Goal: Information Seeking & Learning: Learn about a topic

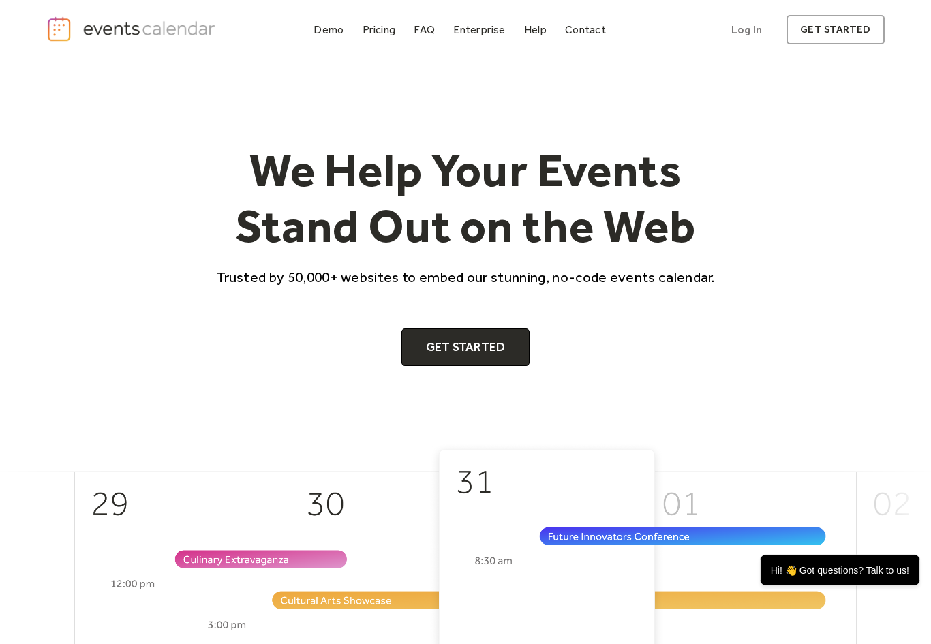
scroll to position [1, 0]
click at [374, 33] on div "Pricing" at bounding box center [378, 29] width 33 height 7
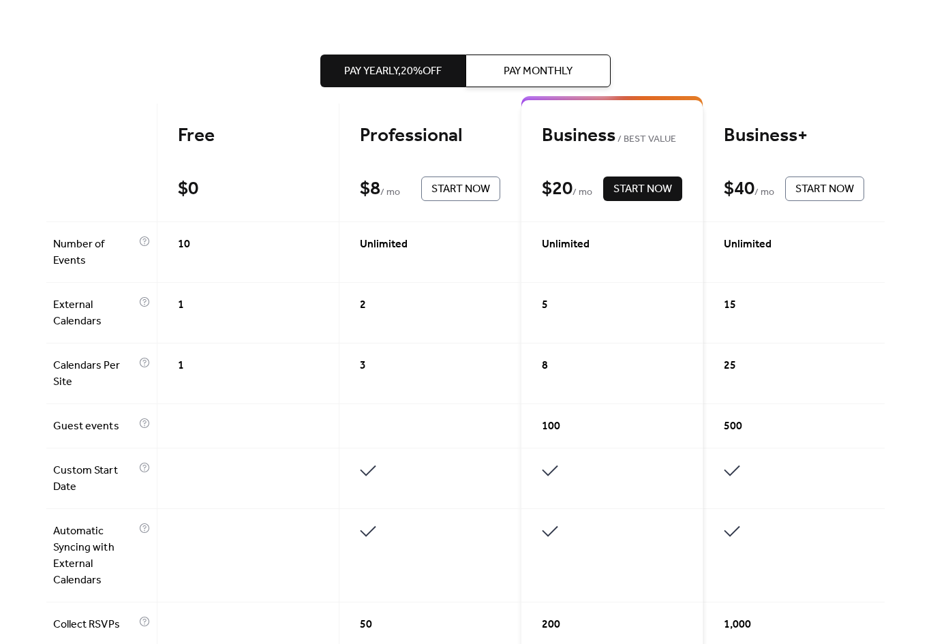
scroll to position [292, 0]
click at [149, 245] on div "Number of Events" at bounding box center [101, 253] width 110 height 61
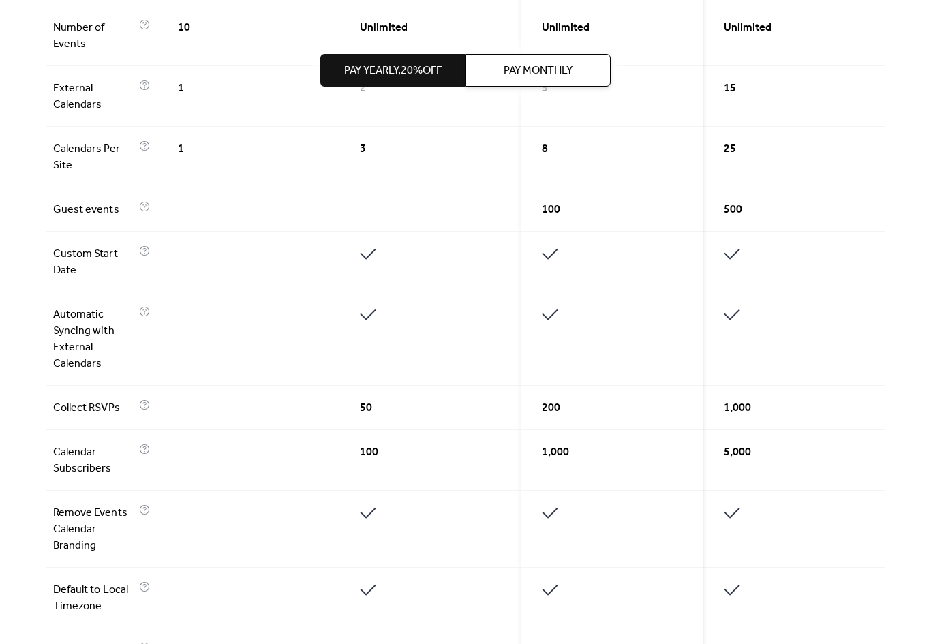
scroll to position [510, 0]
click at [139, 256] on div at bounding box center [144, 261] width 11 height 33
click at [152, 258] on div "Custom Start Date" at bounding box center [101, 262] width 110 height 61
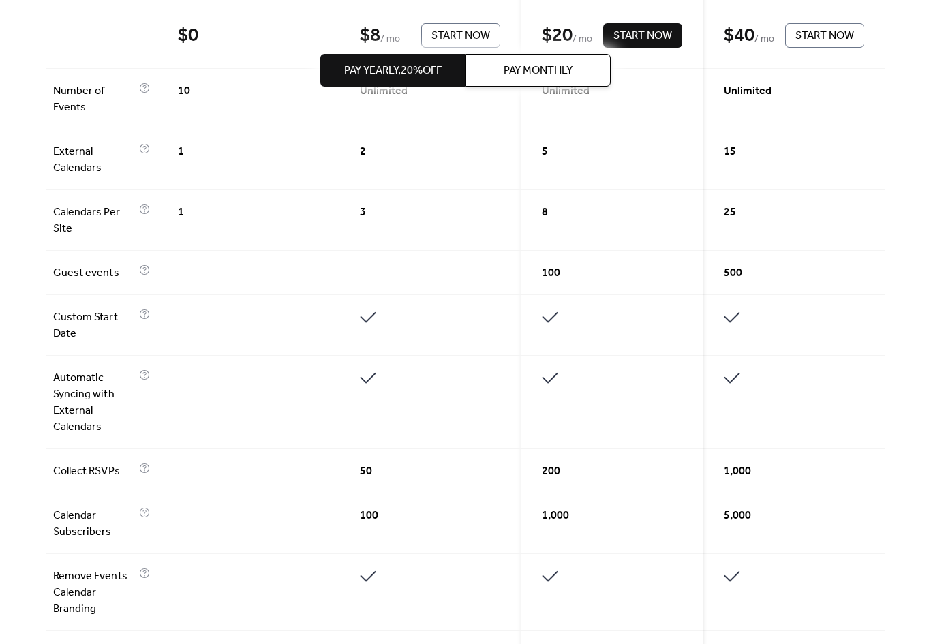
scroll to position [446, 0]
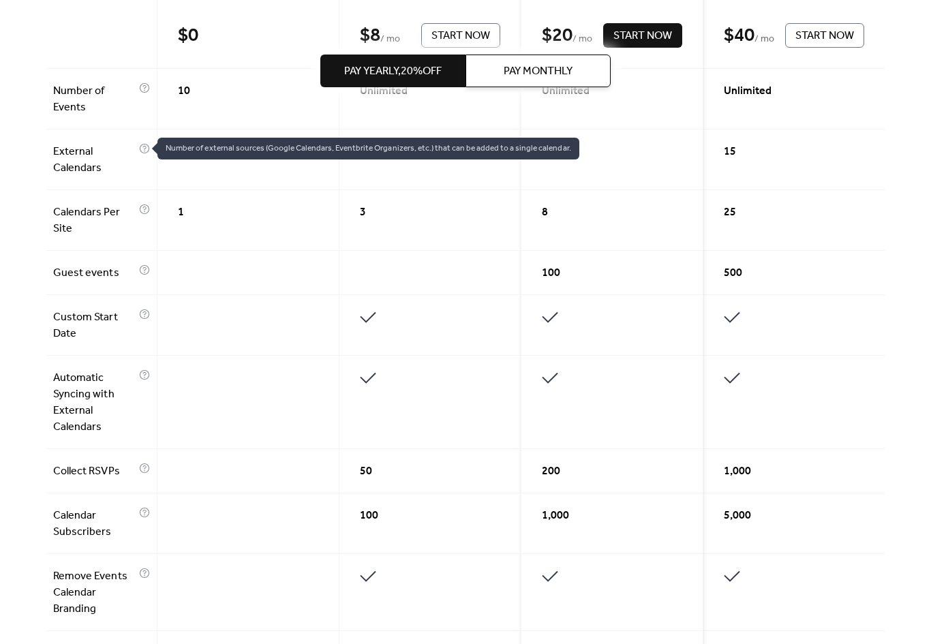
click at [145, 148] on icon at bounding box center [144, 148] width 11 height 11
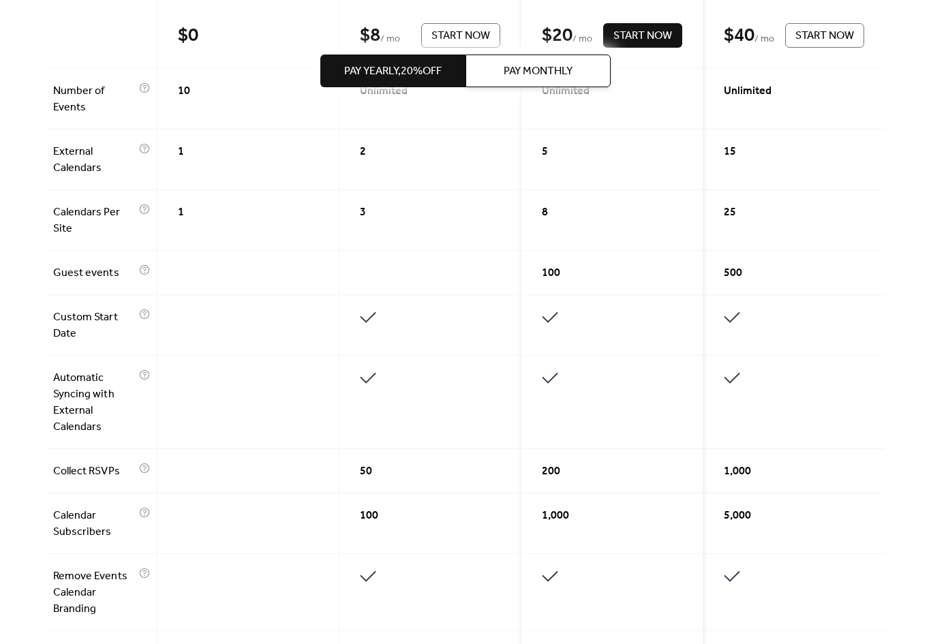
click at [151, 212] on div "Calendars Per Site" at bounding box center [101, 220] width 110 height 61
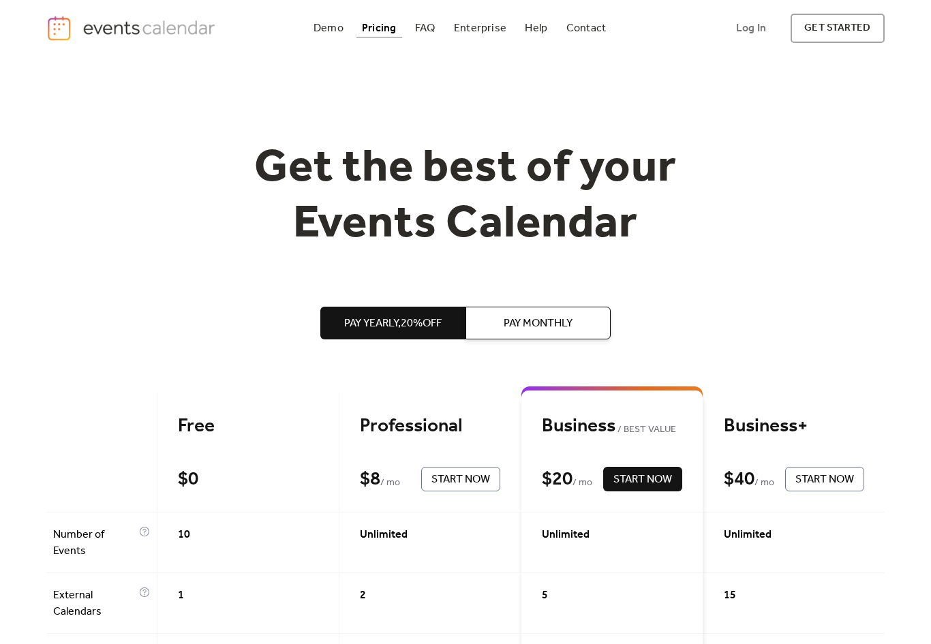
scroll to position [0, 0]
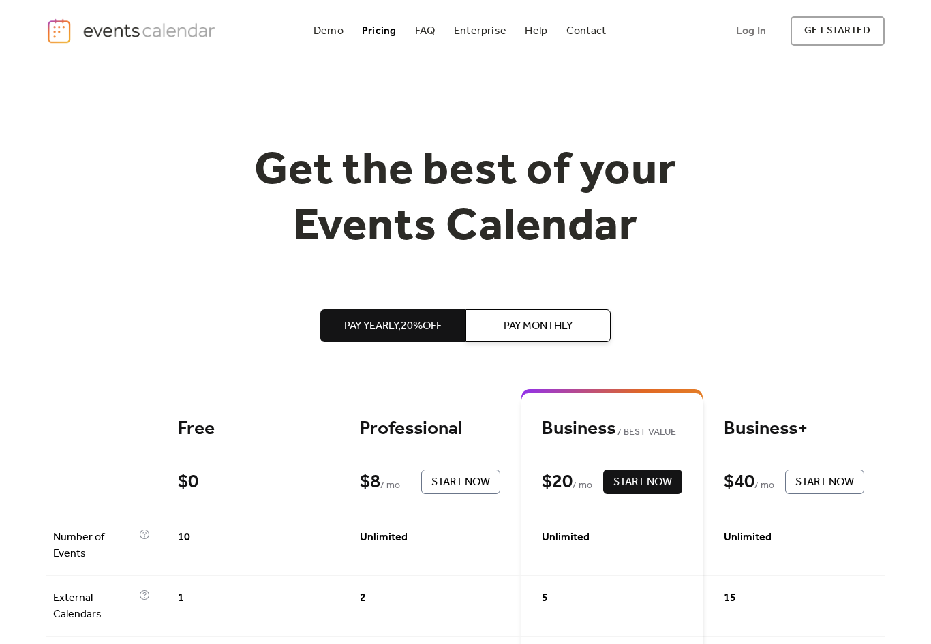
click at [324, 32] on div "Demo" at bounding box center [328, 30] width 30 height 7
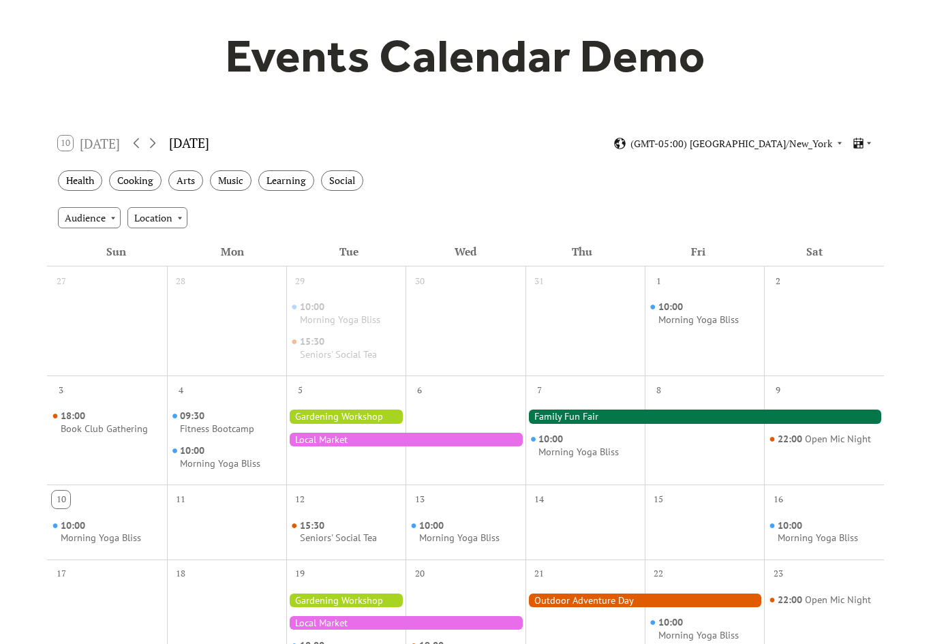
scroll to position [111, 0]
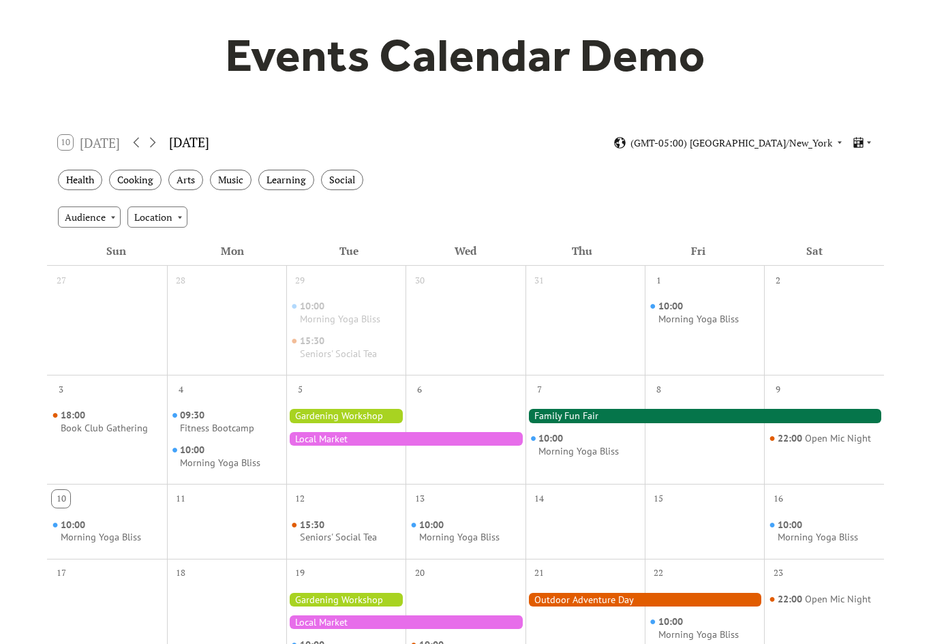
click at [860, 139] on icon at bounding box center [858, 142] width 13 height 13
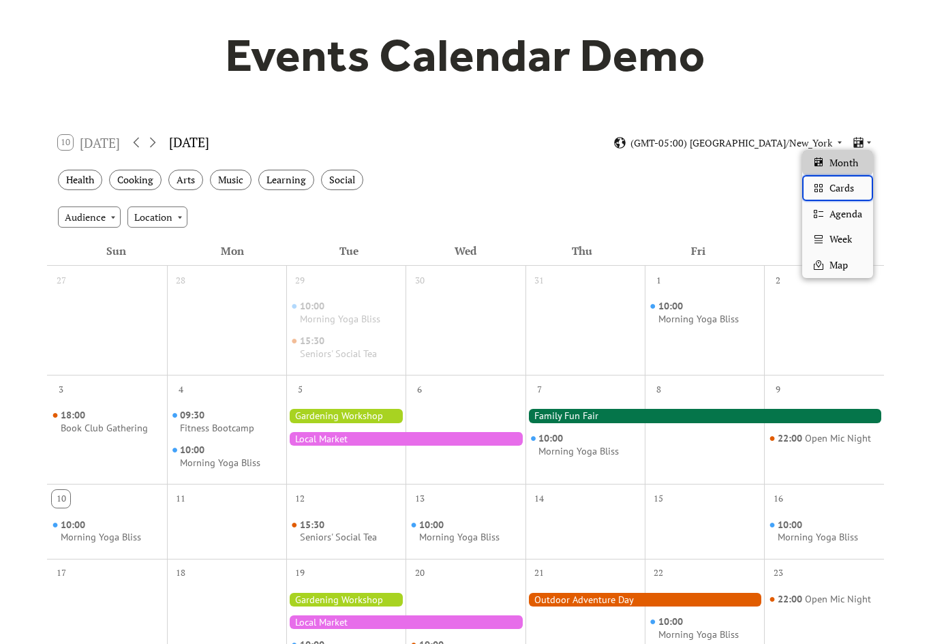
click at [848, 187] on span "Cards" at bounding box center [841, 188] width 25 height 15
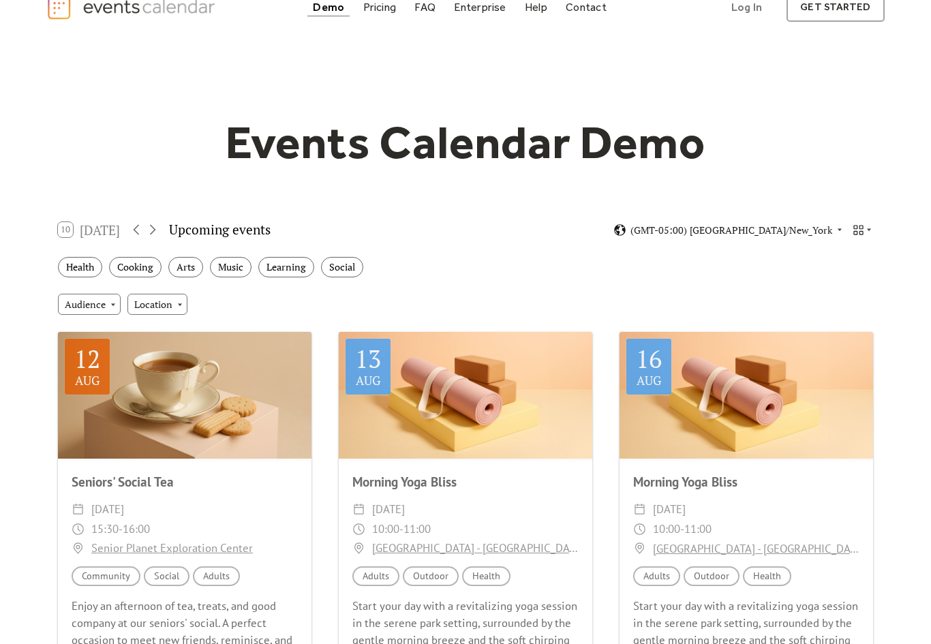
scroll to position [38, 0]
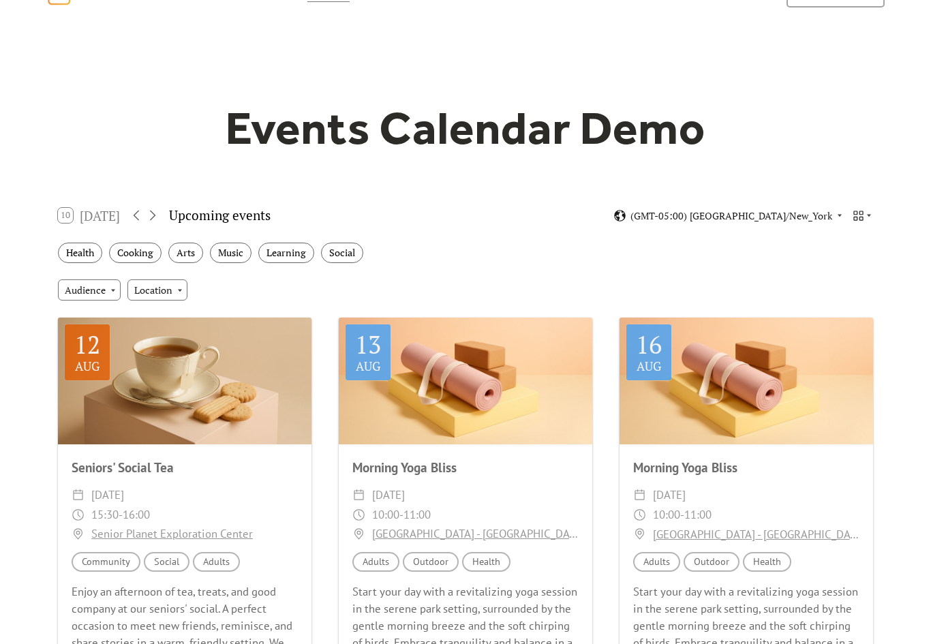
click at [867, 218] on icon at bounding box center [869, 215] width 8 height 8
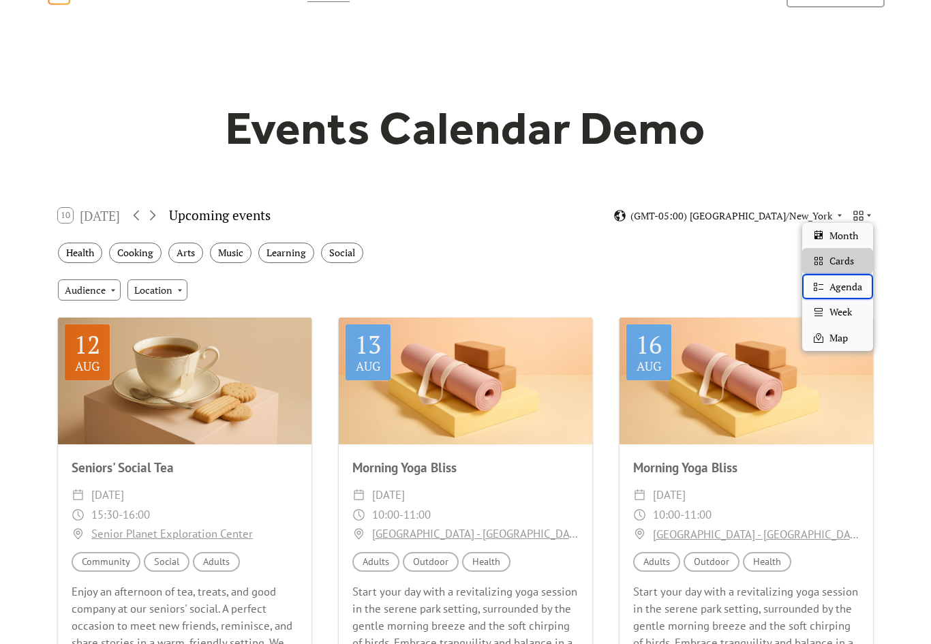
click at [846, 285] on span "Agenda" at bounding box center [845, 286] width 33 height 15
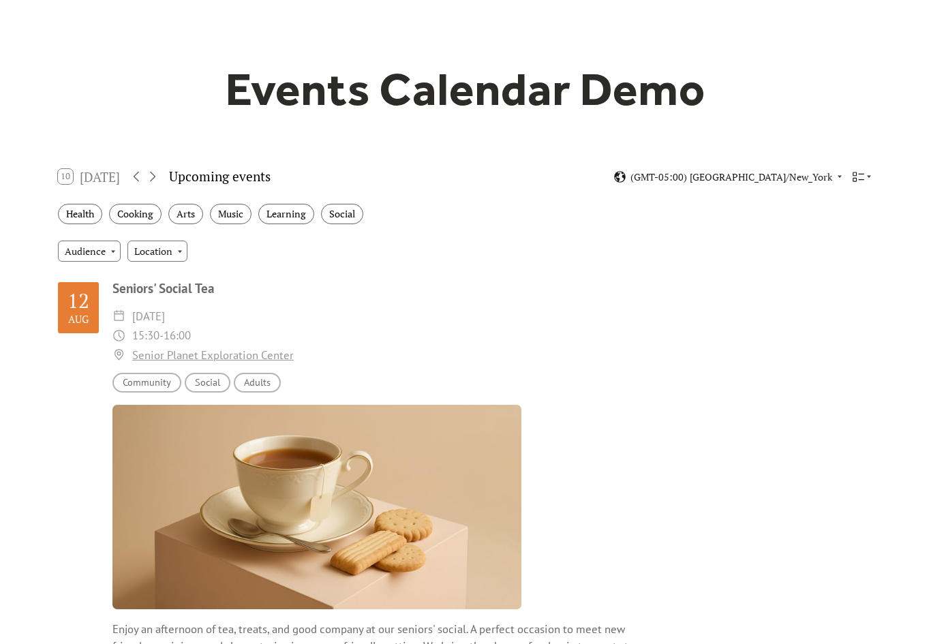
scroll to position [52, 0]
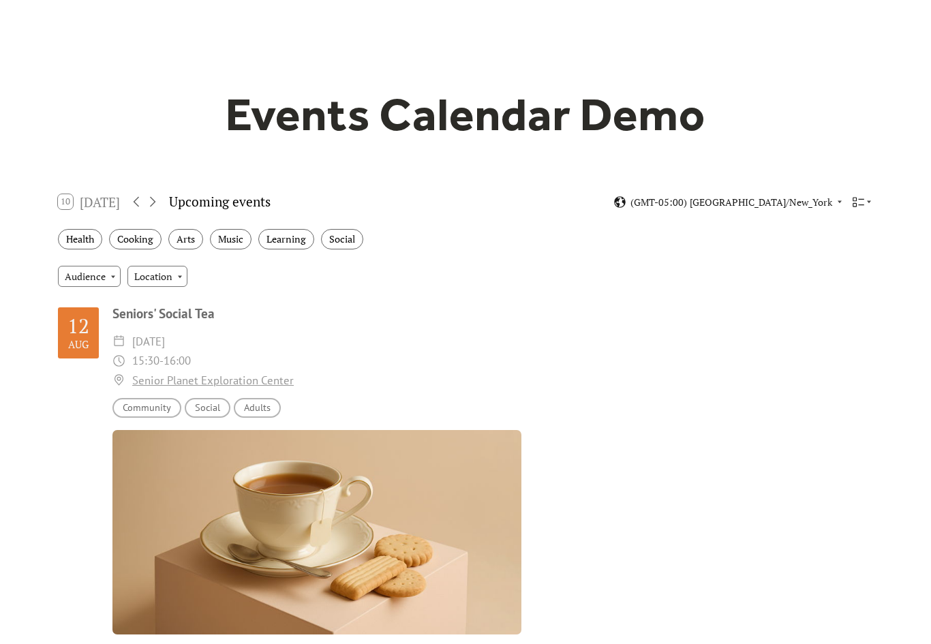
click at [871, 206] on div at bounding box center [862, 202] width 21 height 13
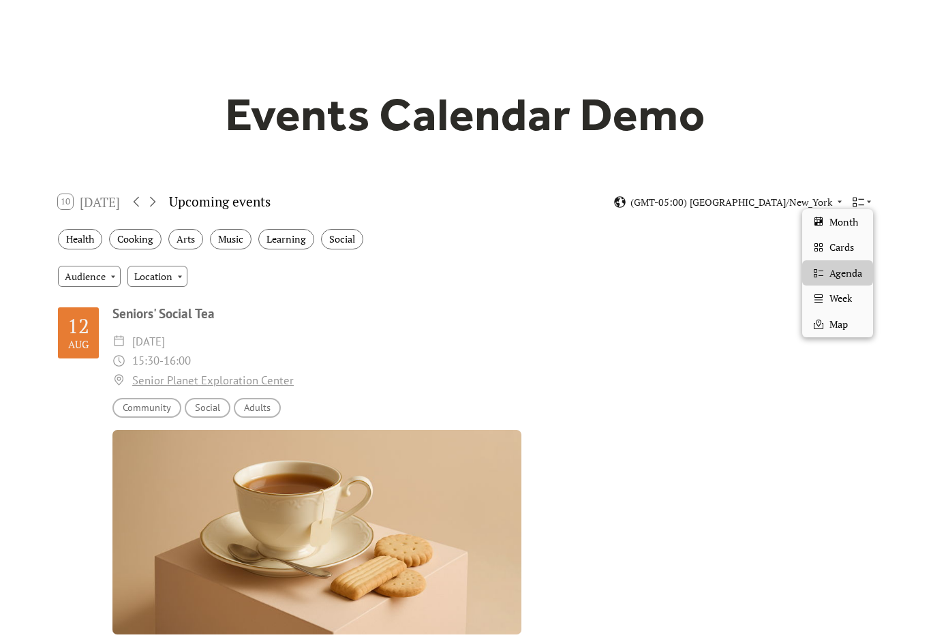
click at [855, 298] on div "Week" at bounding box center [837, 298] width 71 height 26
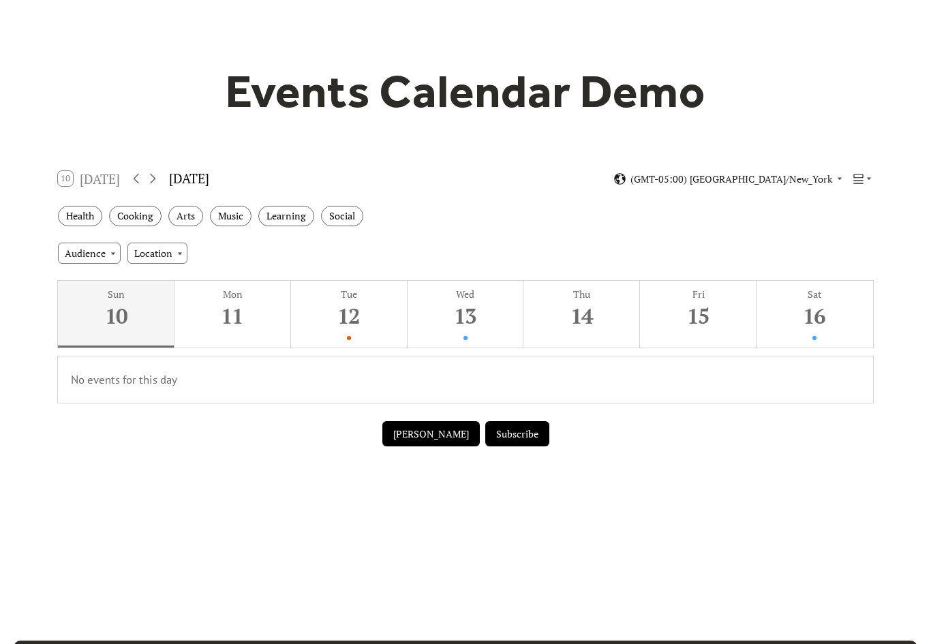
scroll to position [0, 0]
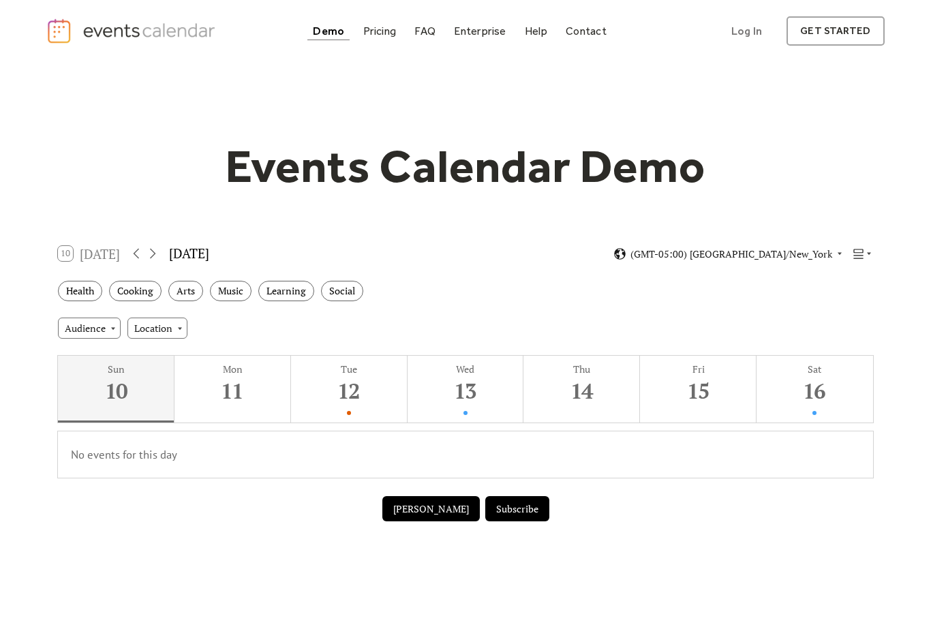
click at [861, 251] on icon at bounding box center [858, 254] width 10 height 10
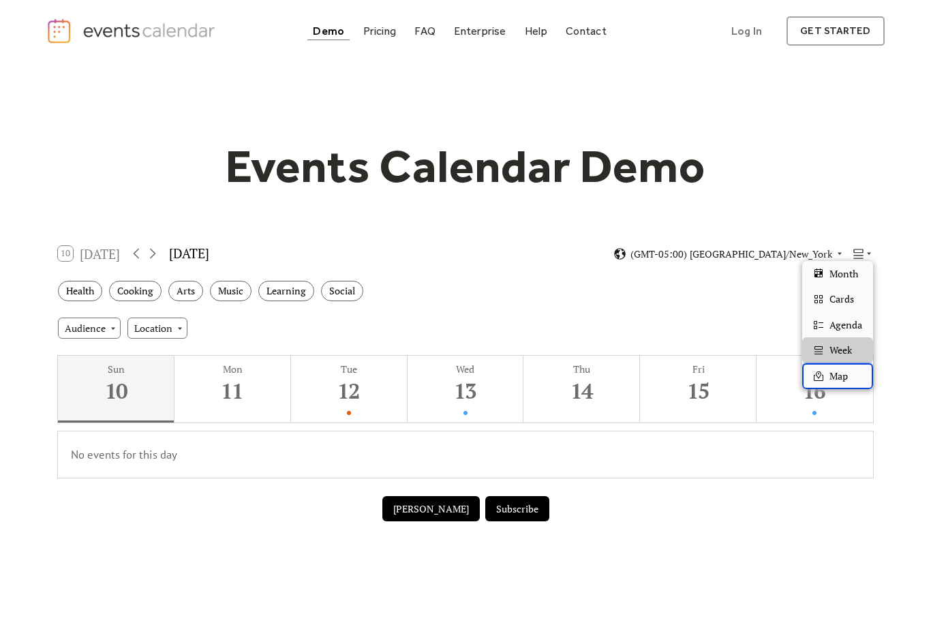
click at [853, 369] on div "Map" at bounding box center [837, 376] width 71 height 26
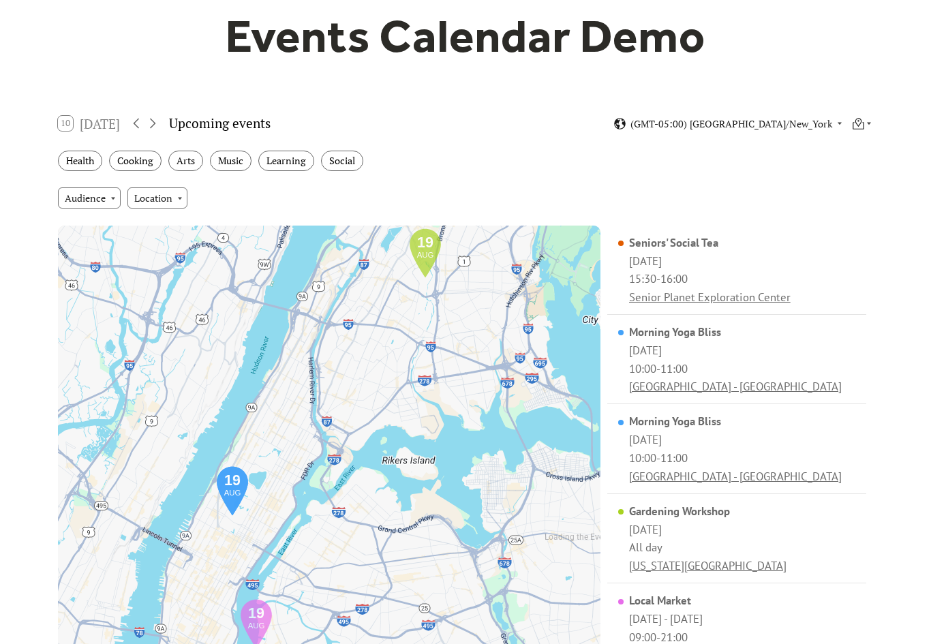
scroll to position [102, 0]
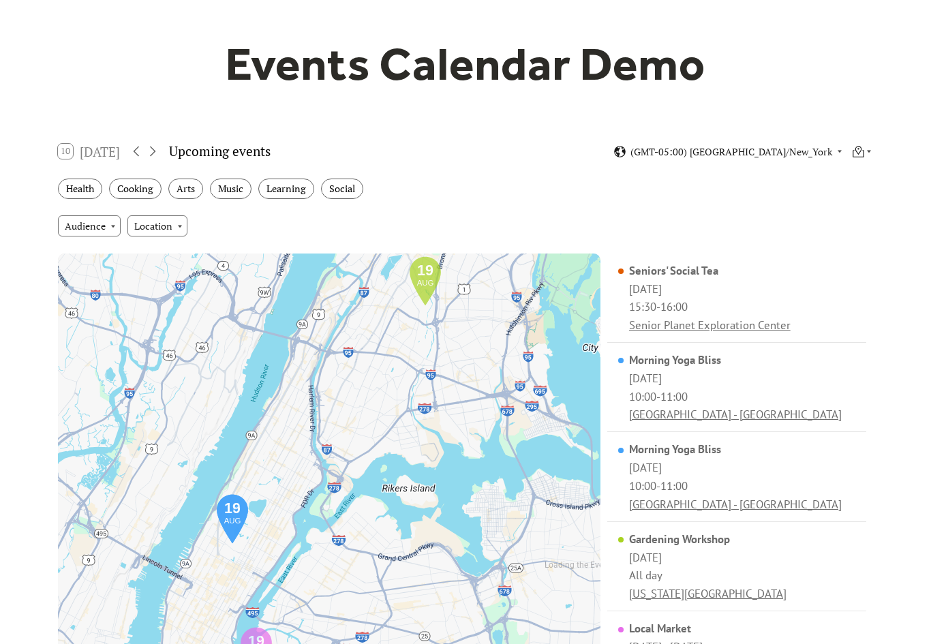
click at [859, 145] on icon at bounding box center [858, 151] width 13 height 13
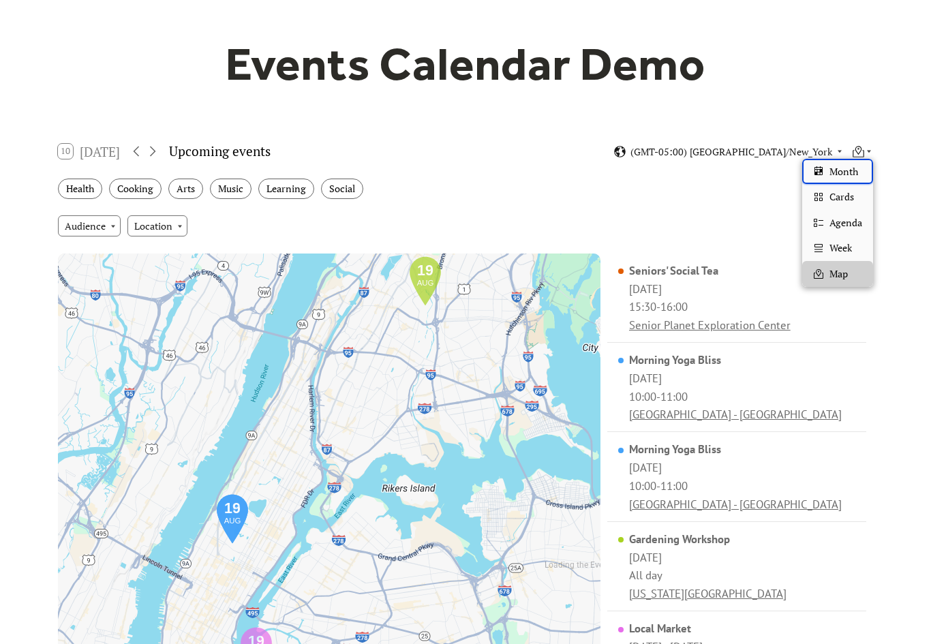
click at [852, 168] on span "Month" at bounding box center [843, 171] width 29 height 15
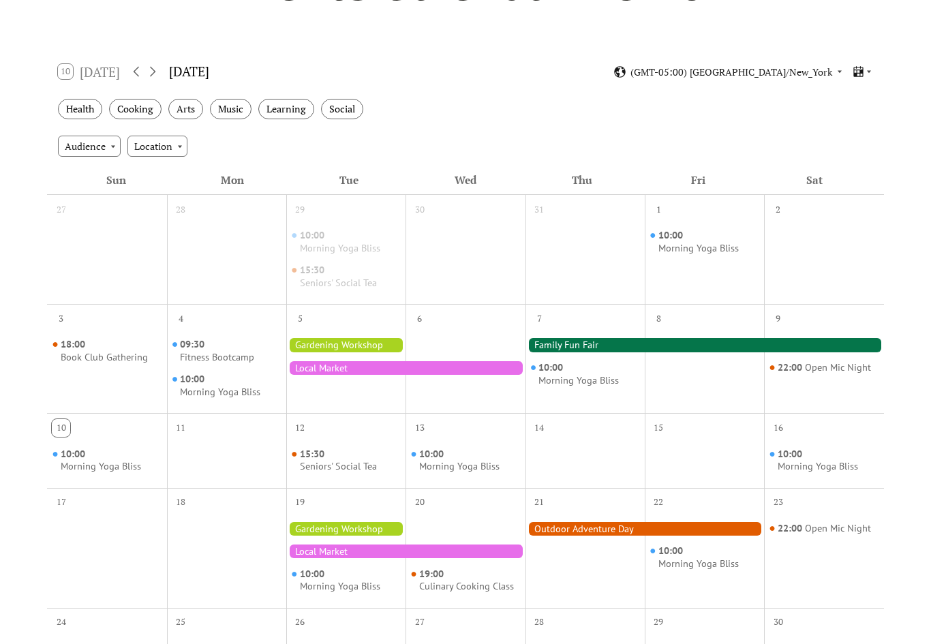
scroll to position [186, 0]
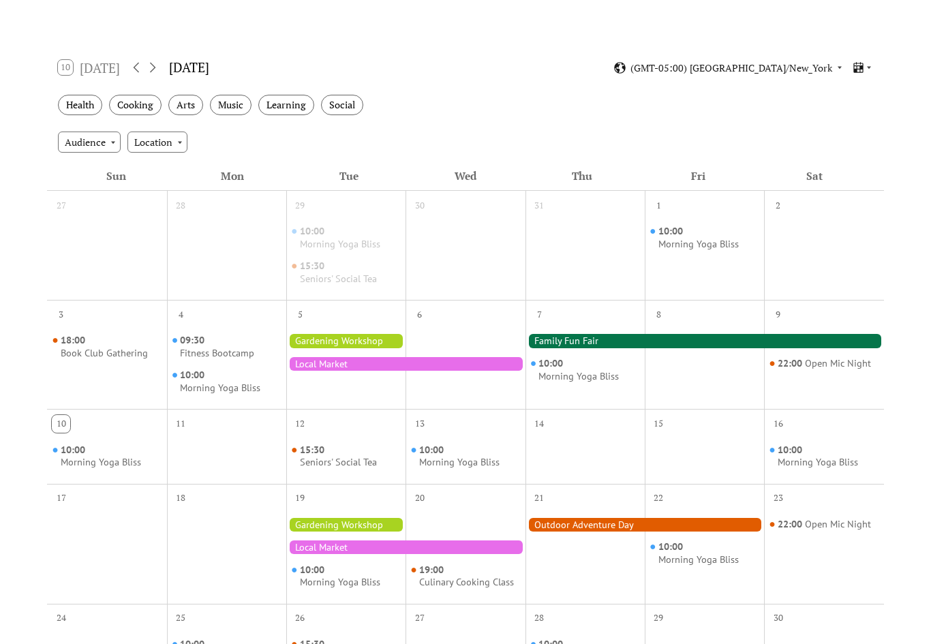
click at [234, 108] on div "Music" at bounding box center [231, 105] width 42 height 21
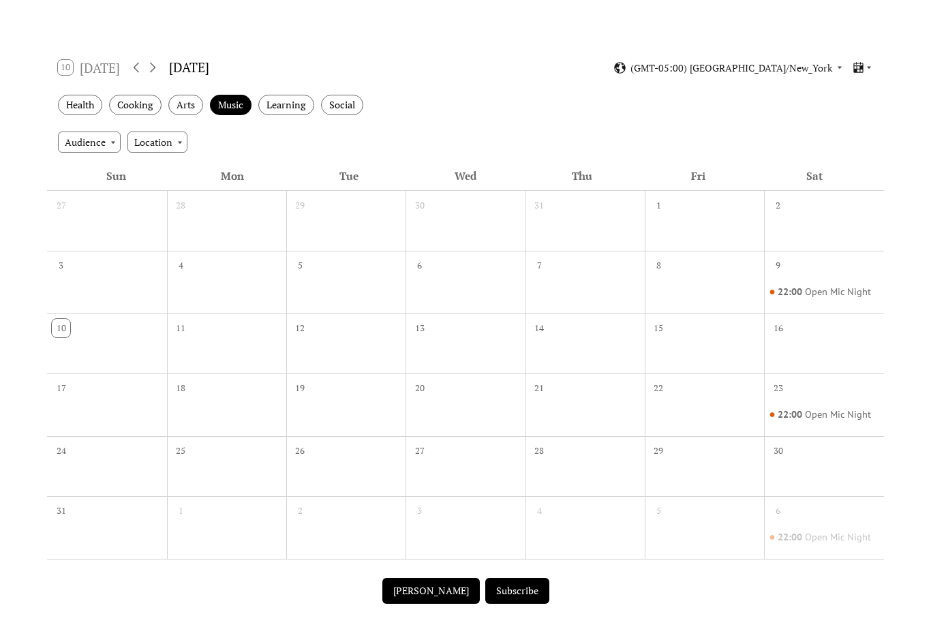
click at [196, 104] on div "Arts" at bounding box center [185, 105] width 35 height 21
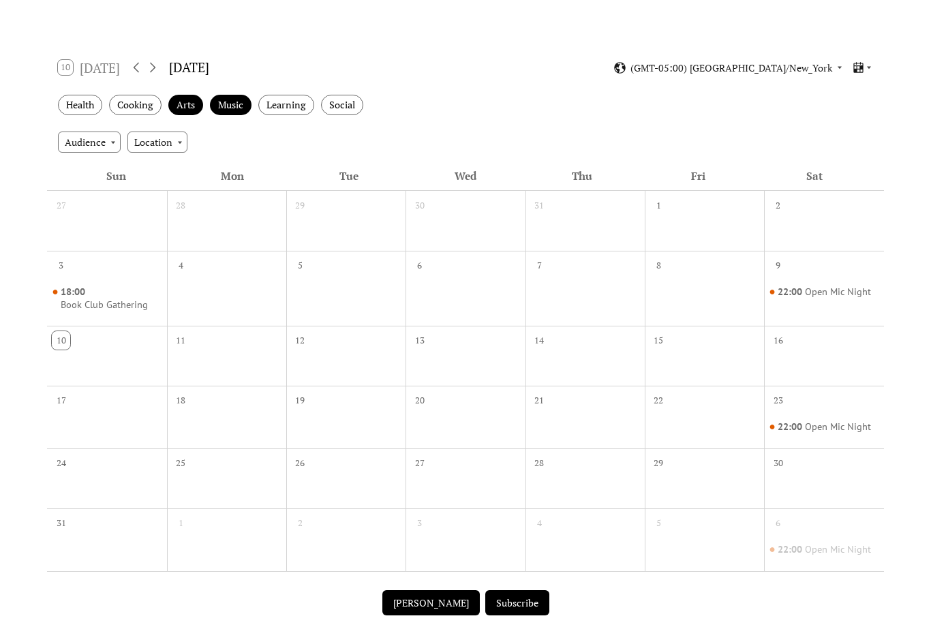
click at [234, 108] on div "Music" at bounding box center [231, 105] width 42 height 21
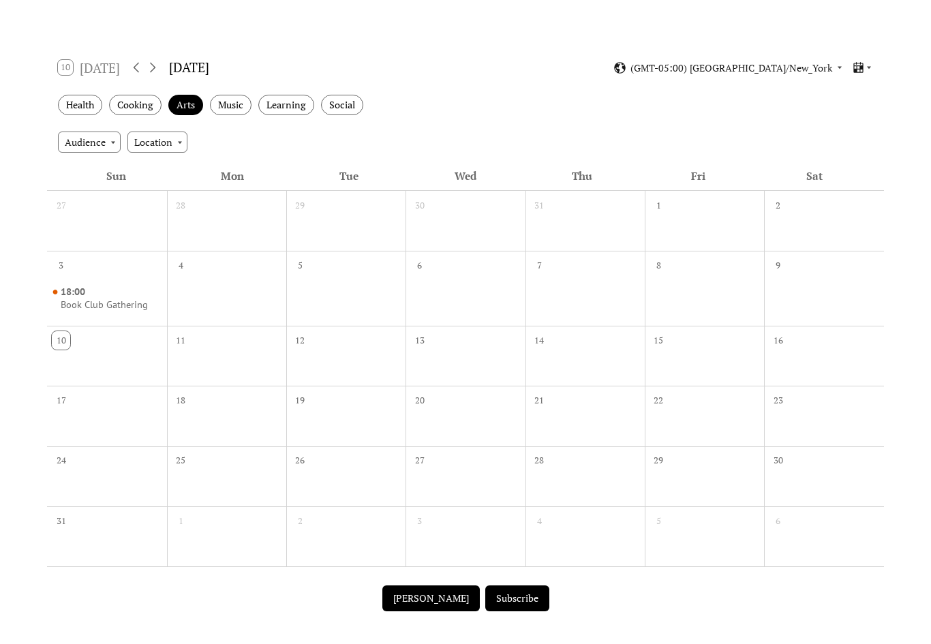
click at [200, 100] on div "Arts" at bounding box center [185, 105] width 35 height 21
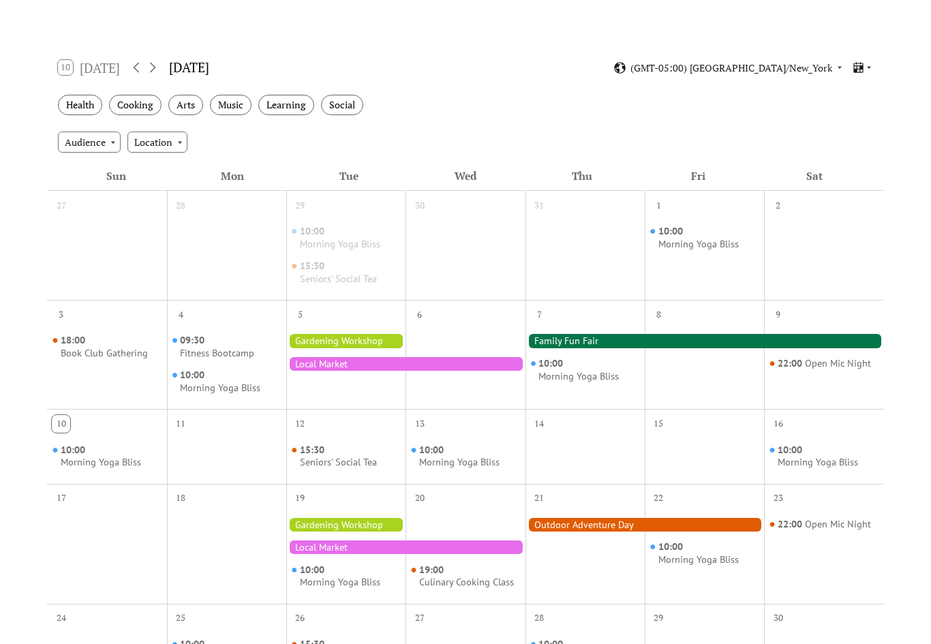
click at [108, 142] on div "Audience" at bounding box center [89, 141] width 63 height 20
click at [845, 121] on div "Health Cooking Arts Music Learning Social" at bounding box center [465, 105] width 836 height 37
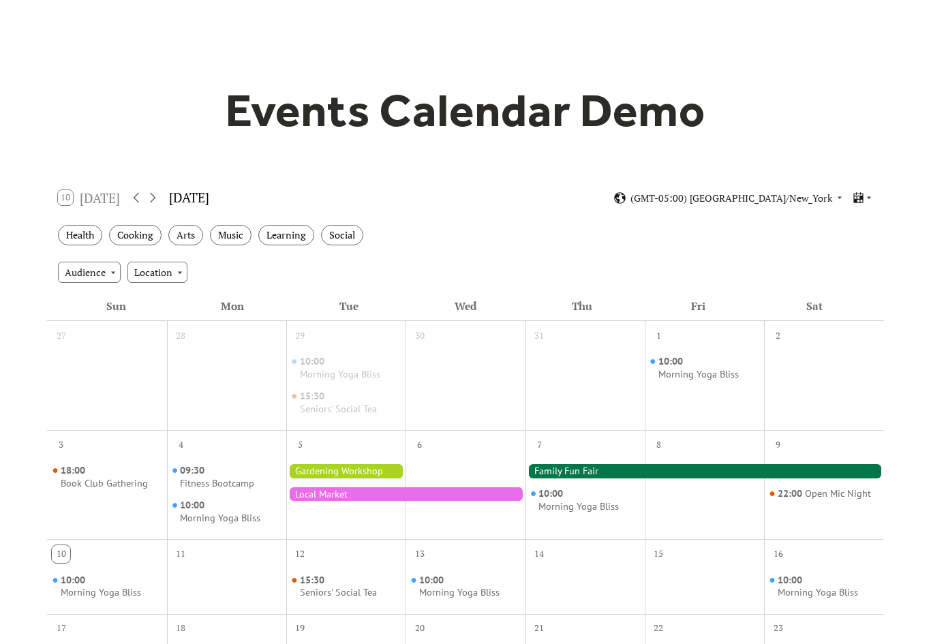
scroll to position [55, 0]
